Goal: Communication & Community: Answer question/provide support

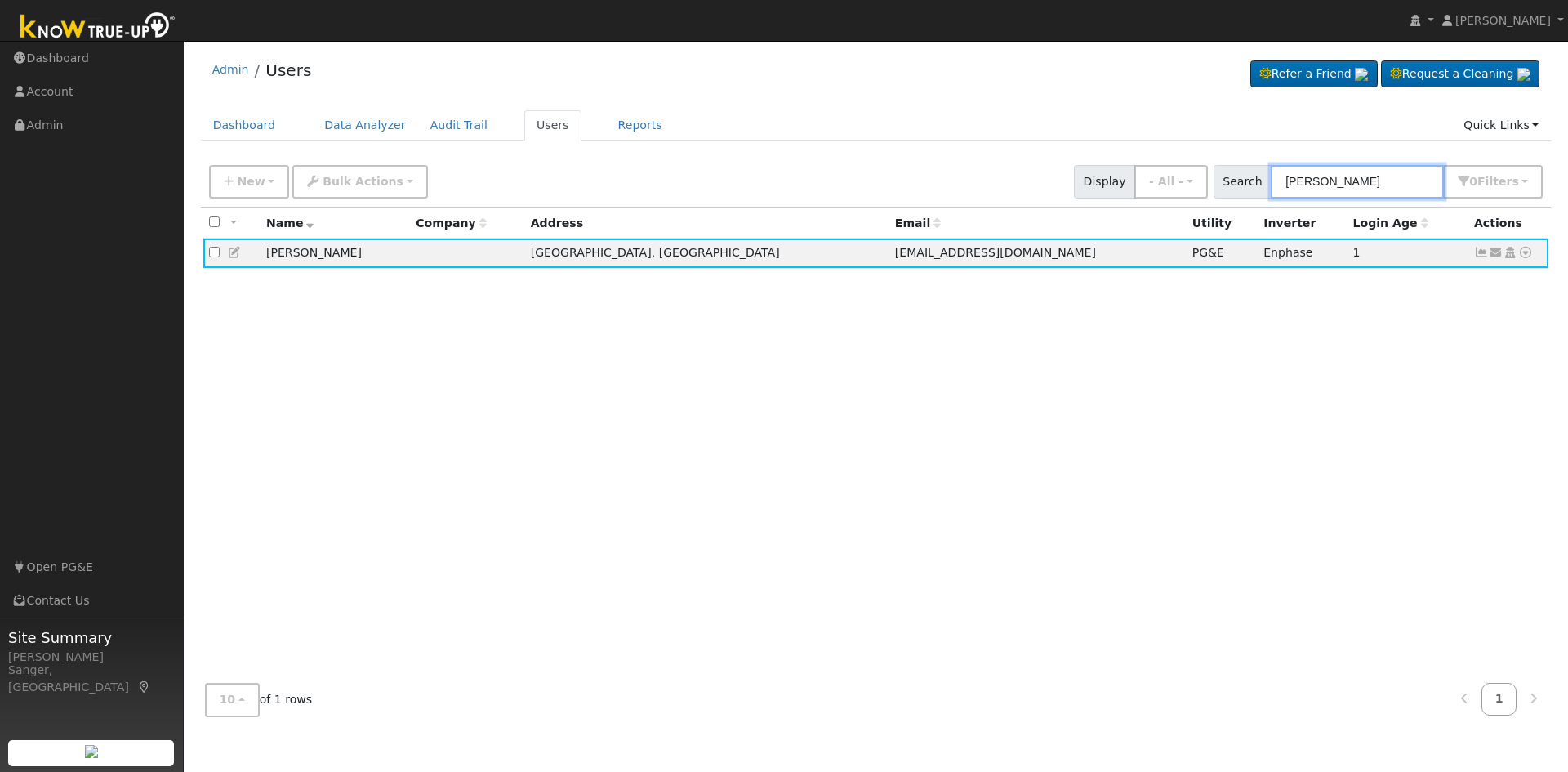
click at [1252, 191] on div "Search [PERSON_NAME] 0 Filter s My accounts Role Show - All - Show Leads Admin …" at bounding box center [1378, 182] width 330 height 34
paste input "[PERSON_NAME]"
type input "[PERSON_NAME]"
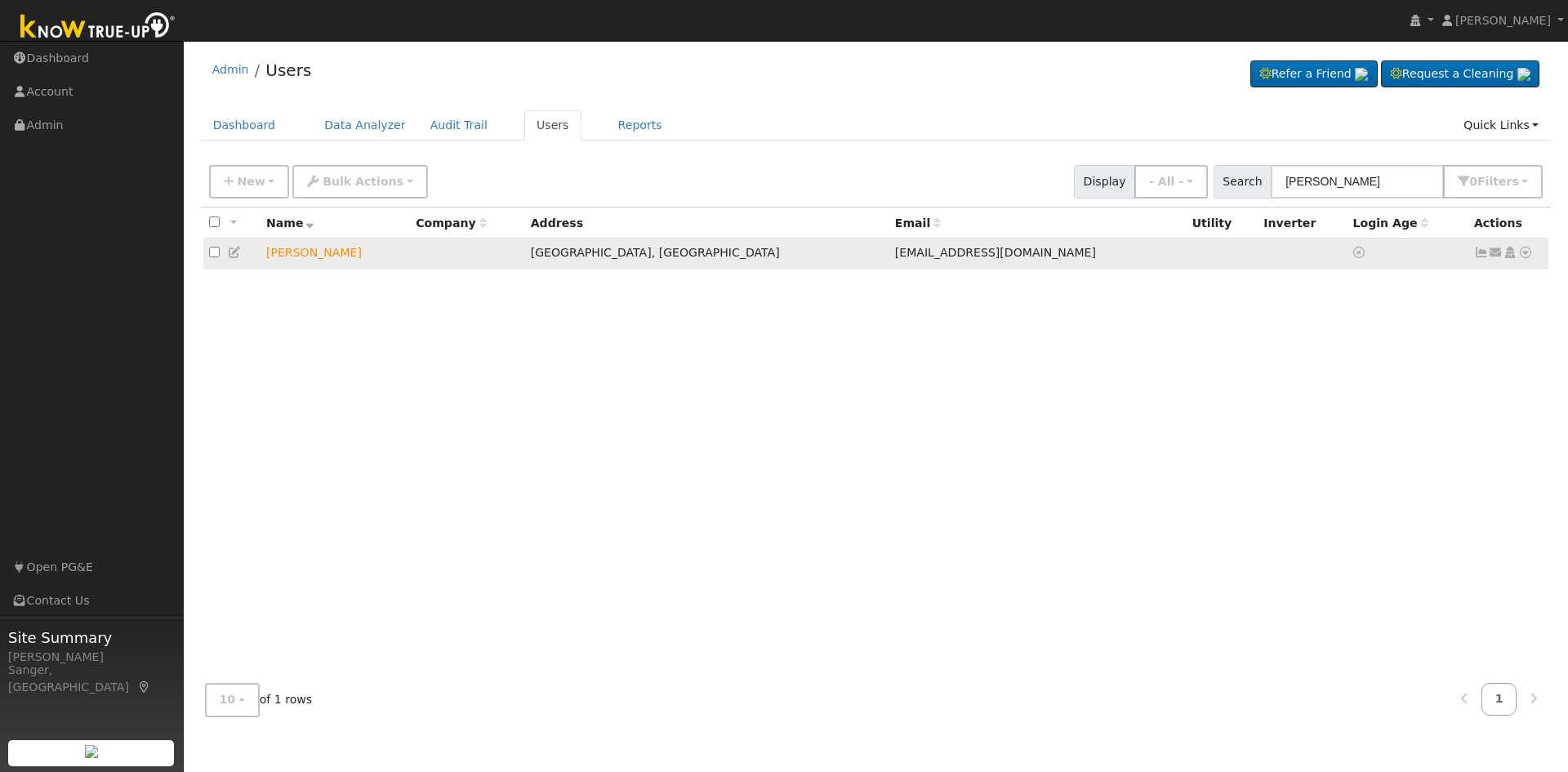
click at [1497, 255] on icon at bounding box center [1496, 252] width 15 height 12
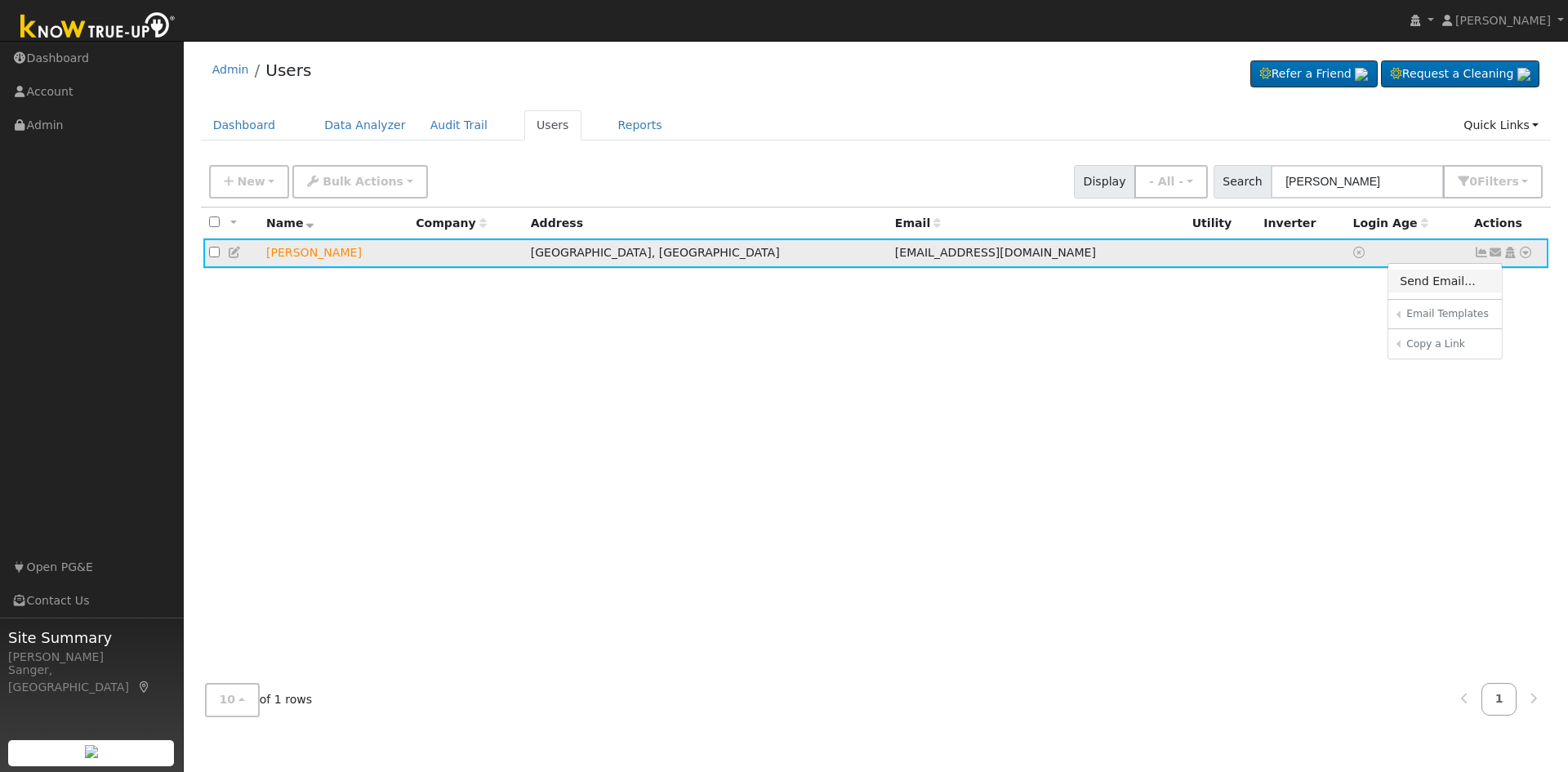
click at [1434, 285] on link "Send Email..." at bounding box center [1445, 281] width 114 height 23
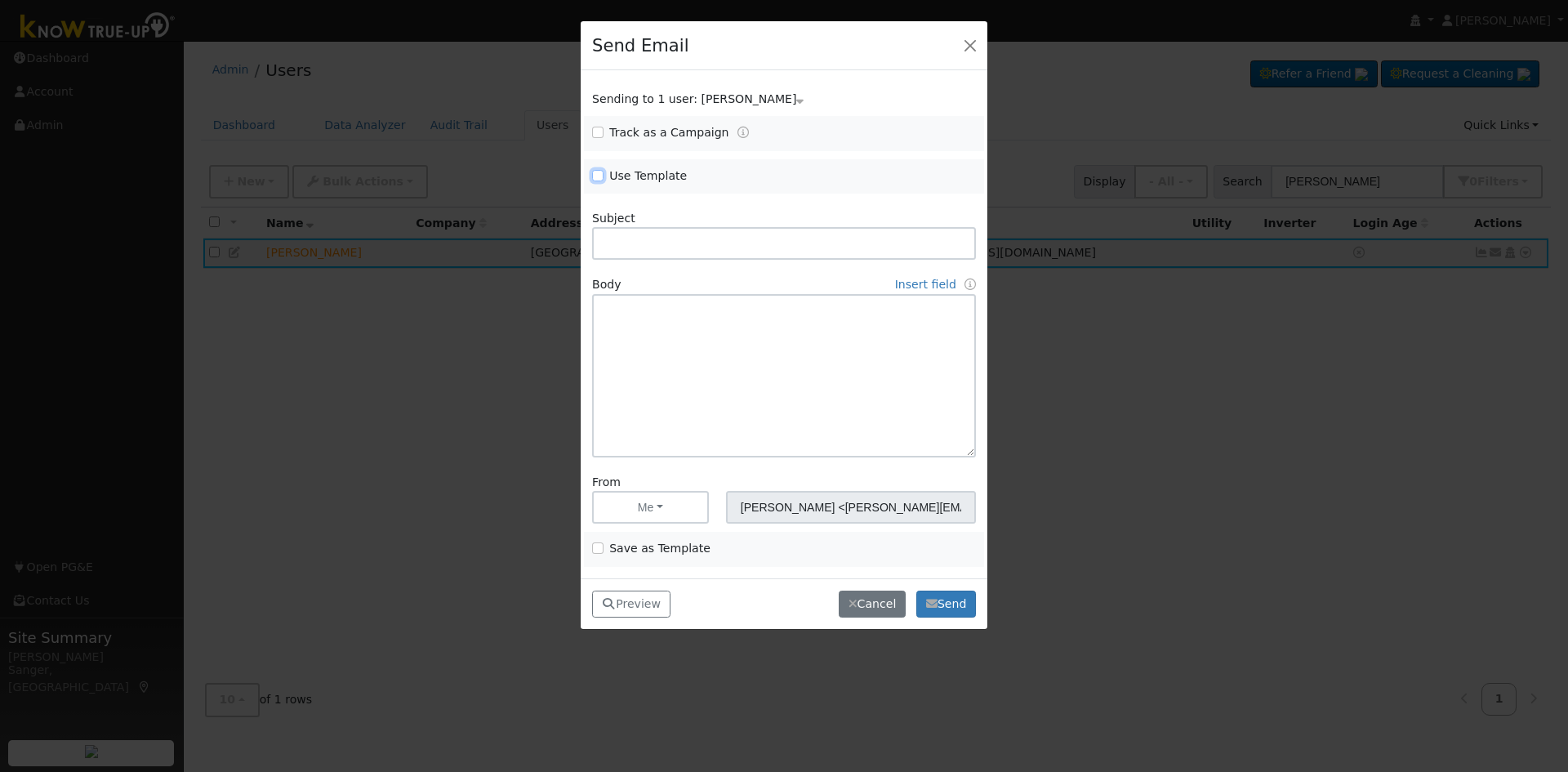
click at [600, 179] on input "Use Template" at bounding box center [598, 175] width 12 height 12
checkbox input "true"
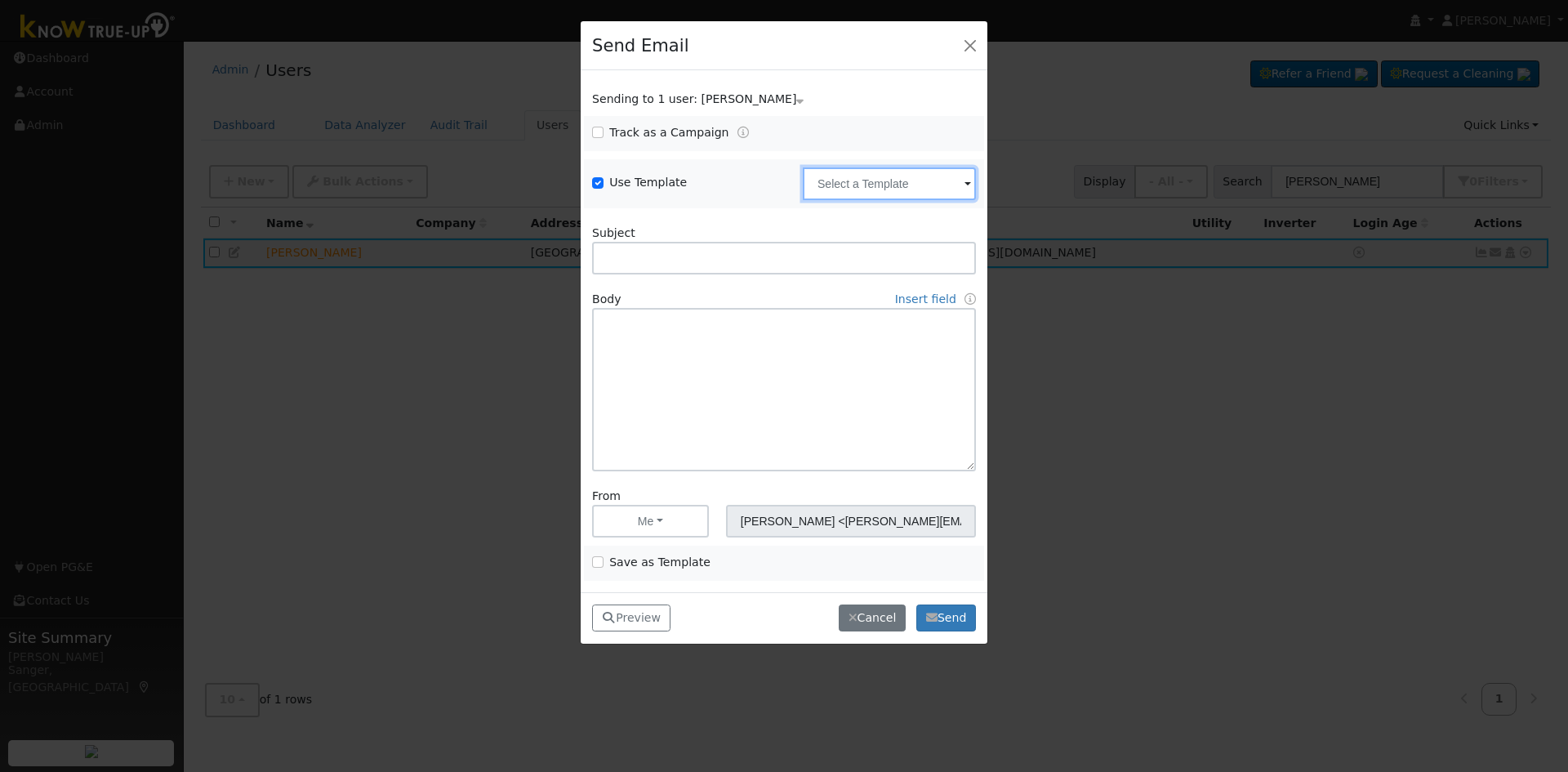
click at [863, 170] on input "text" at bounding box center [889, 183] width 173 height 33
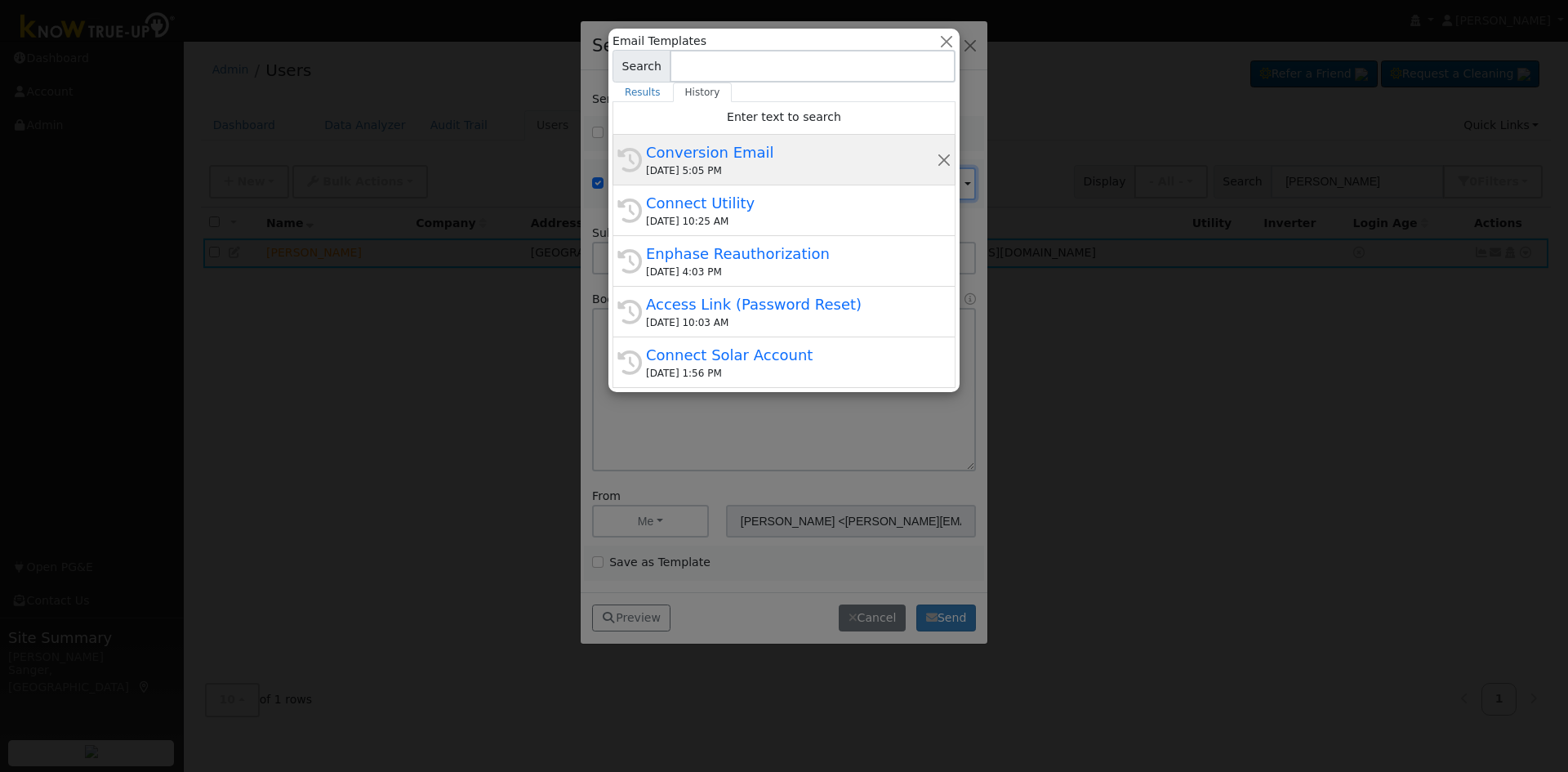
click at [755, 171] on div "[DATE] 5:05 PM" at bounding box center [791, 171] width 291 height 15
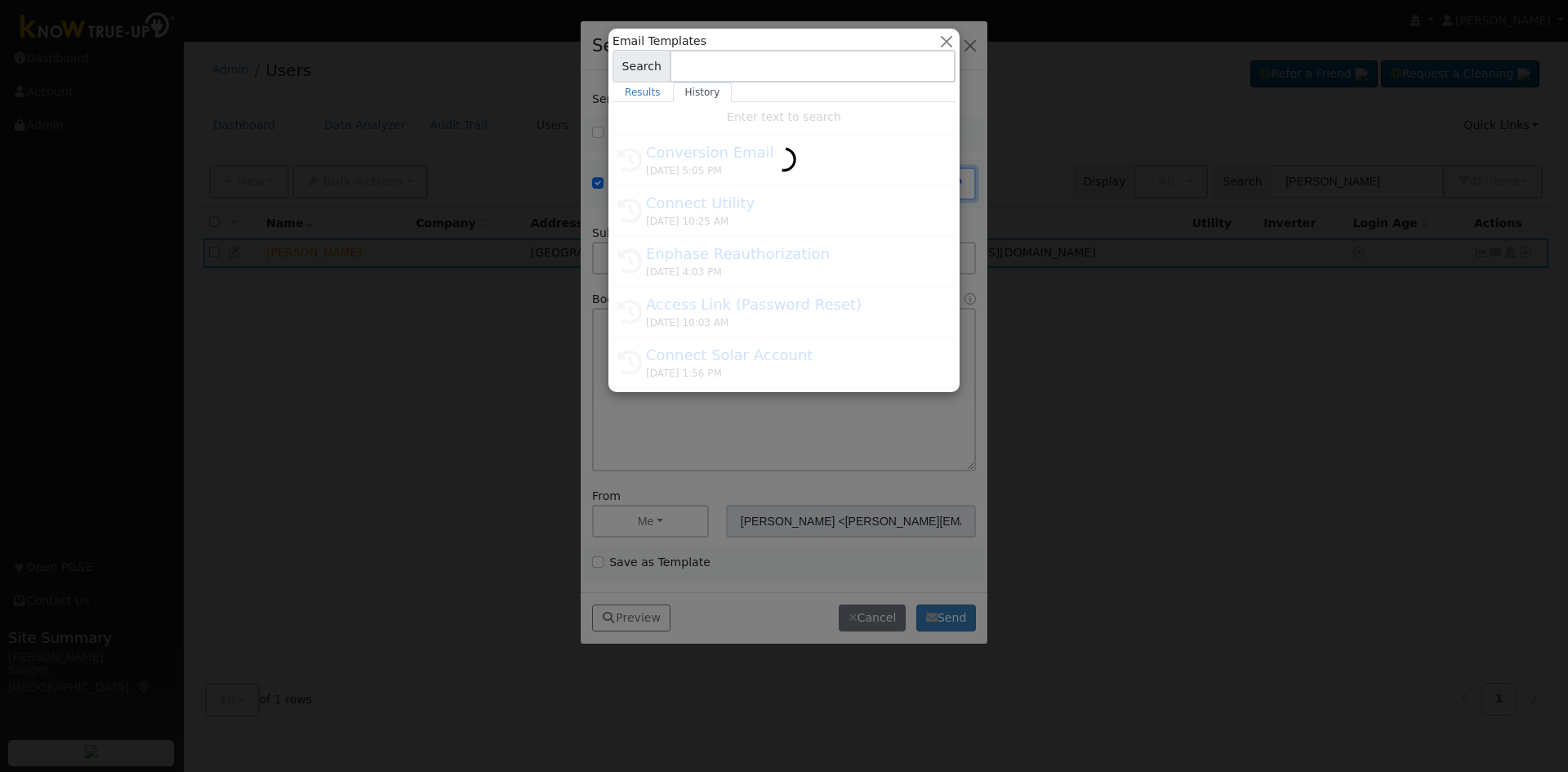
type input "Conversion Email"
type input "Connect Your Utility Account"
type textarea "Dear {user_fname}, The first step is to connect your electric utility account. …"
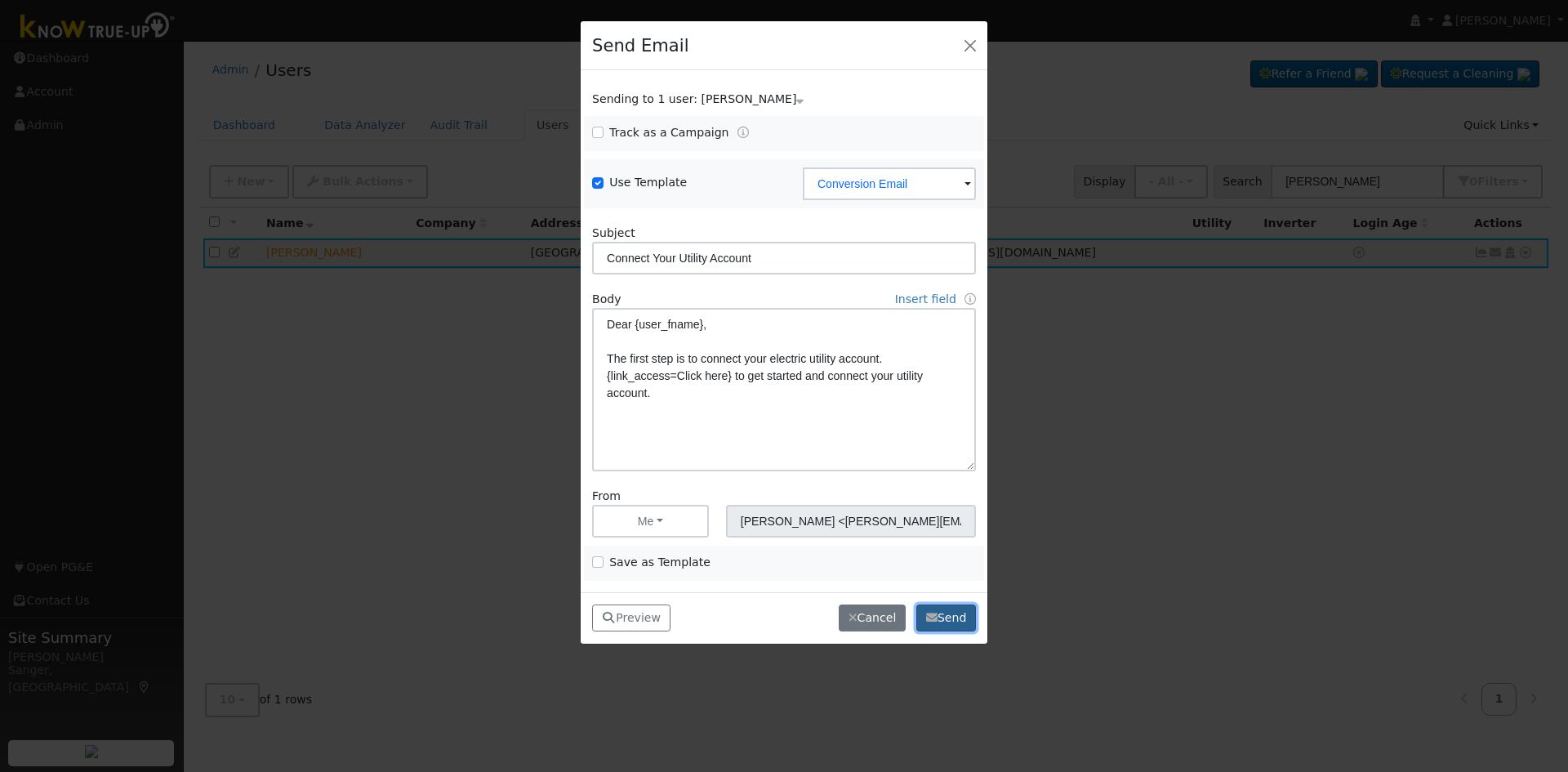
click at [952, 616] on button "Send" at bounding box center [946, 617] width 60 height 28
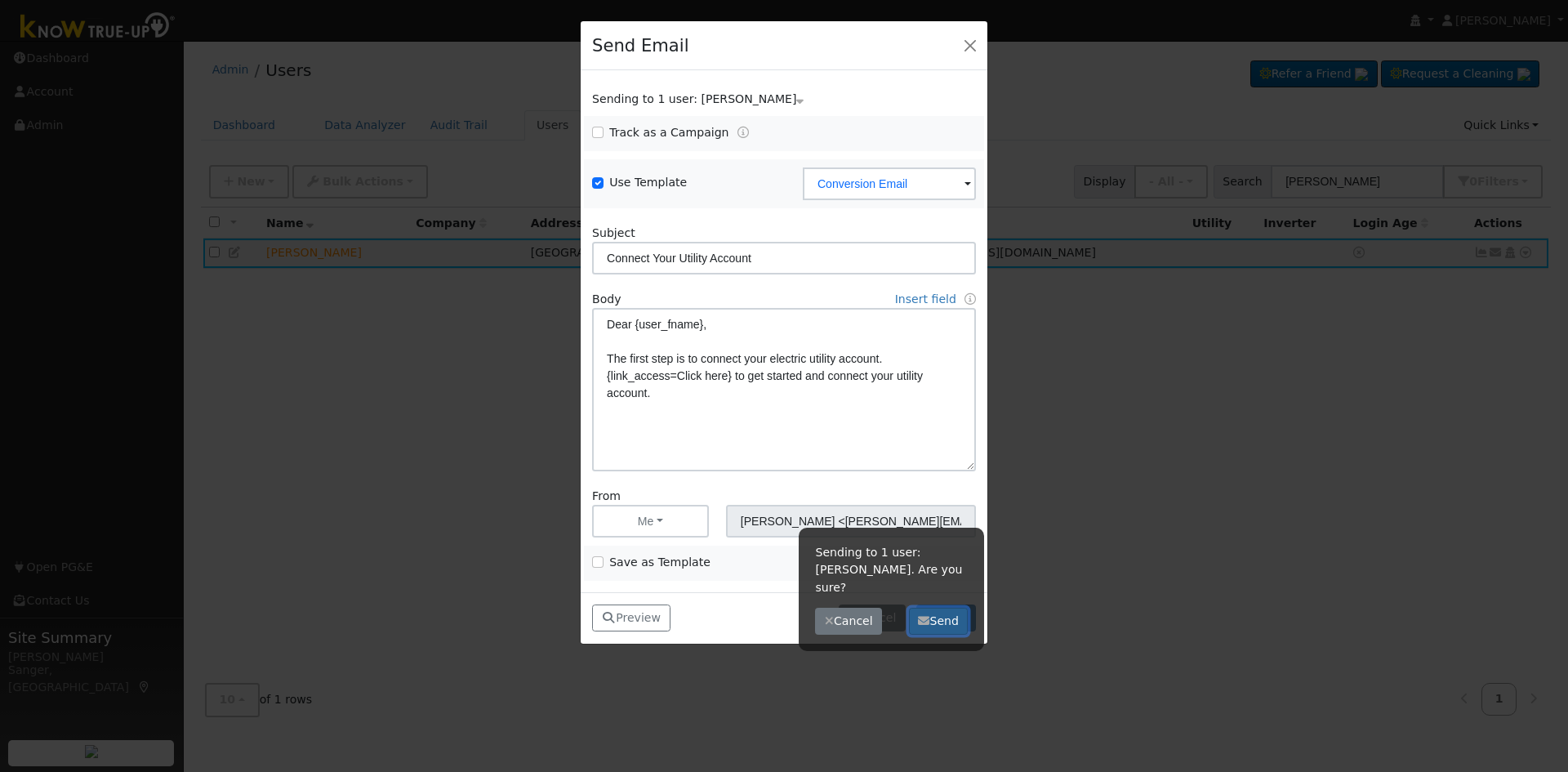
click at [943, 609] on button "Send" at bounding box center [938, 621] width 60 height 28
